Goal: Task Accomplishment & Management: Complete application form

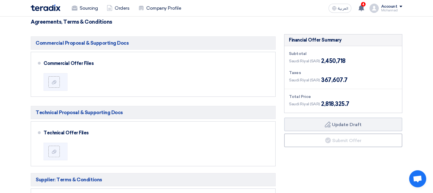
scroll to position [114, 0]
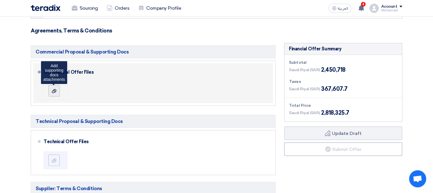
click at [52, 88] on div at bounding box center [54, 91] width 7 height 6
click at [0, 0] on input "file" at bounding box center [0, 0] width 0 height 0
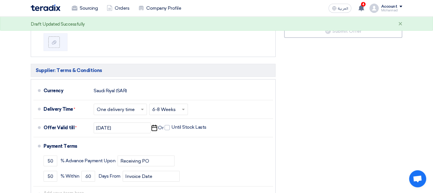
scroll to position [256, 0]
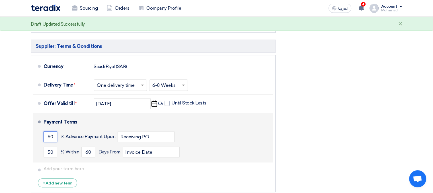
drag, startPoint x: 53, startPoint y: 135, endPoint x: 36, endPoint y: 131, distance: 17.4
click at [36, 131] on li "Payment Terms 50 % Advance Payment Upon Receiving PO 50 % Within 60" at bounding box center [152, 137] width 239 height 49
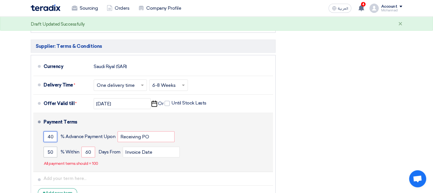
type input "40"
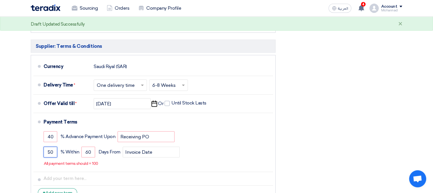
drag, startPoint x: 53, startPoint y: 152, endPoint x: 31, endPoint y: 149, distance: 21.4
click at [31, 149] on ul "Currency [GEOGRAPHIC_DATA] (SAR) Delivery Time * Choose delivery time ... × One…" at bounding box center [153, 128] width 245 height 147
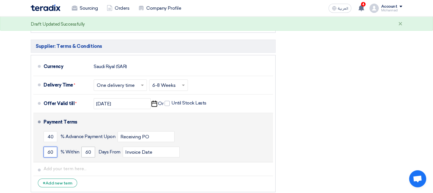
type input "60"
drag, startPoint x: 92, startPoint y: 152, endPoint x: 82, endPoint y: 150, distance: 9.8
click at [82, 150] on input "60" at bounding box center [88, 151] width 14 height 11
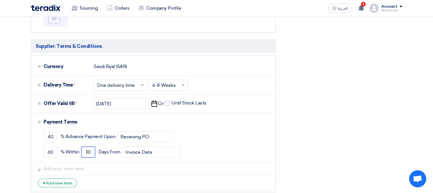
type input "30"
click at [303, 140] on div "Financial Offer Summary Subtotal [GEOGRAPHIC_DATA] (SAR) 2,450,718 Taxes Draft" at bounding box center [343, 48] width 127 height 294
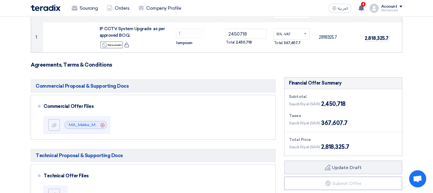
scroll to position [114, 0]
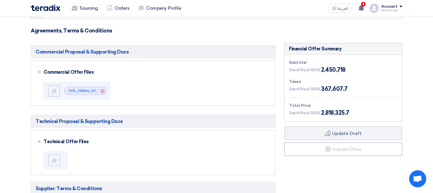
click at [304, 165] on div "Financial Offer Summary Subtotal [GEOGRAPHIC_DATA] (SAR) 2,450,718 Taxes Draft" at bounding box center [343, 190] width 127 height 294
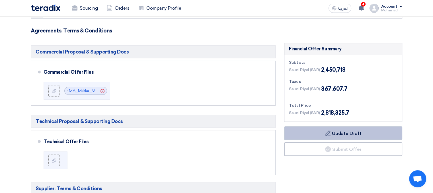
click at [328, 136] on button "Draft Update Draft" at bounding box center [343, 133] width 118 height 14
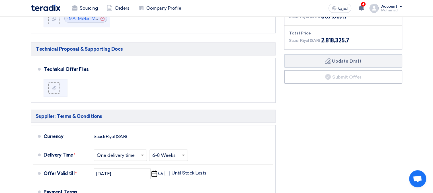
scroll to position [199, 0]
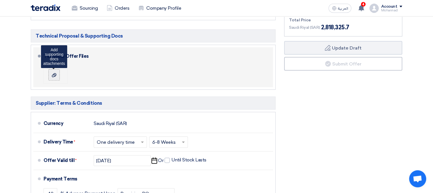
click at [52, 75] on use at bounding box center [54, 75] width 5 height 4
click at [0, 0] on input "file" at bounding box center [0, 0] width 0 height 0
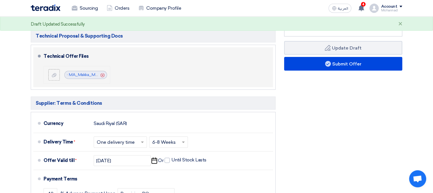
click at [104, 75] on icon "Cancel" at bounding box center [102, 75] width 4 height 4
